Goal: Task Accomplishment & Management: Use online tool/utility

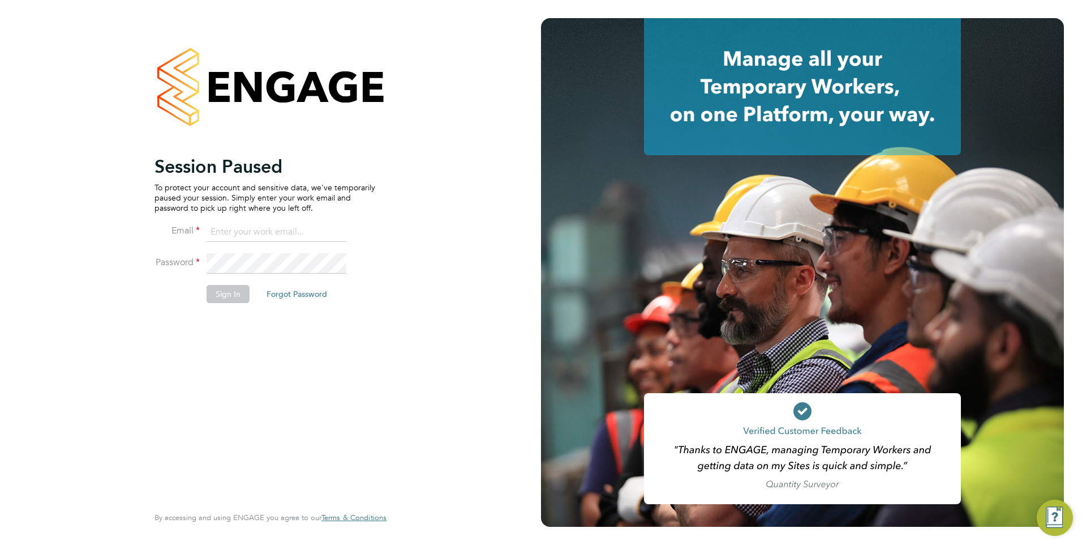
type input "[EMAIL_ADDRESS][DOMAIN_NAME]"
click at [230, 299] on button "Sign In" at bounding box center [228, 294] width 43 height 18
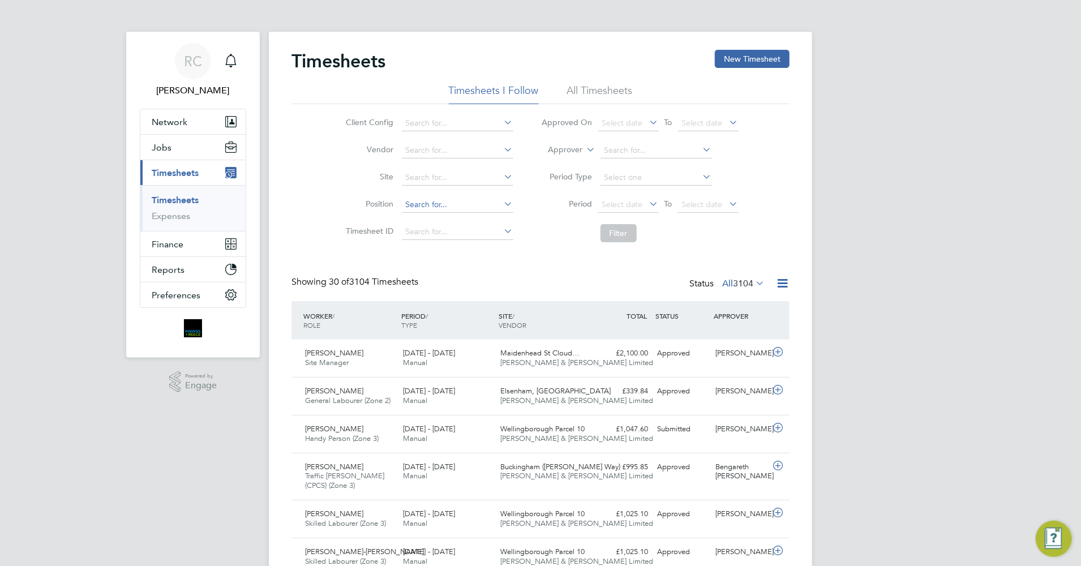
scroll to position [28, 98]
